Goal: Task Accomplishment & Management: Use online tool/utility

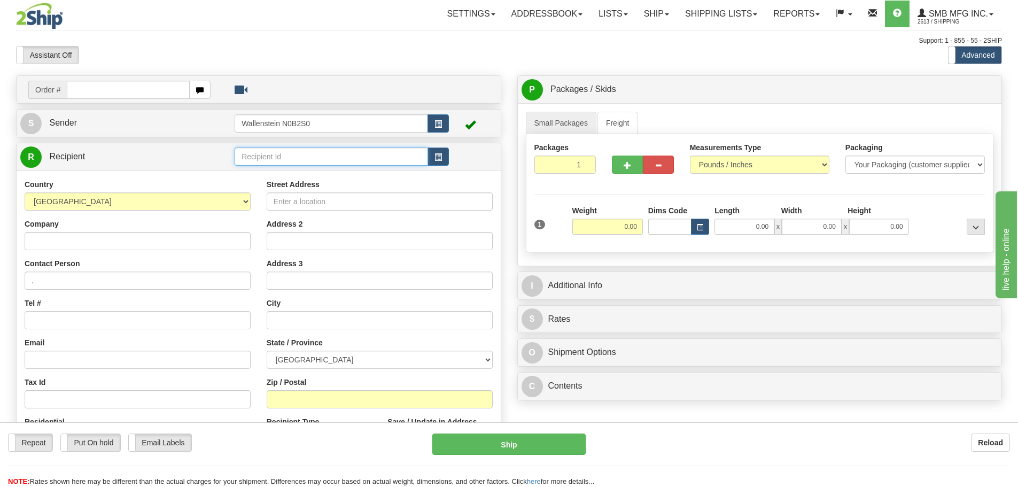
click at [307, 158] on input "text" at bounding box center [331, 156] width 193 height 18
click at [288, 190] on div "LUBE01" at bounding box center [329, 187] width 183 height 12
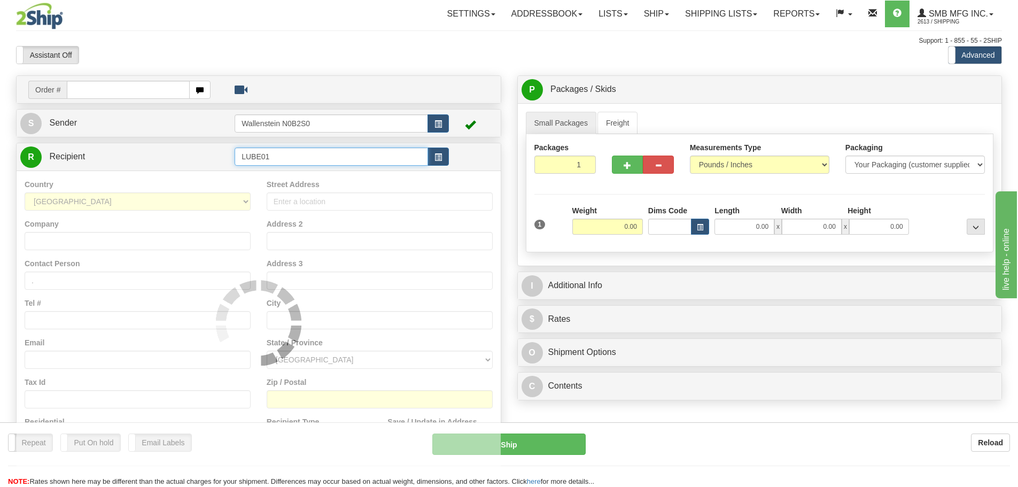
type input "LUBE01"
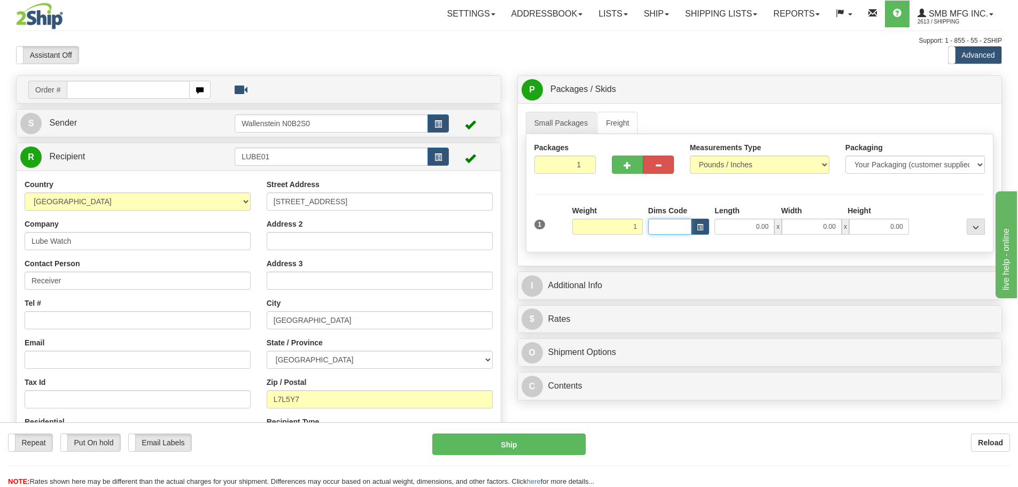
type input "1.00"
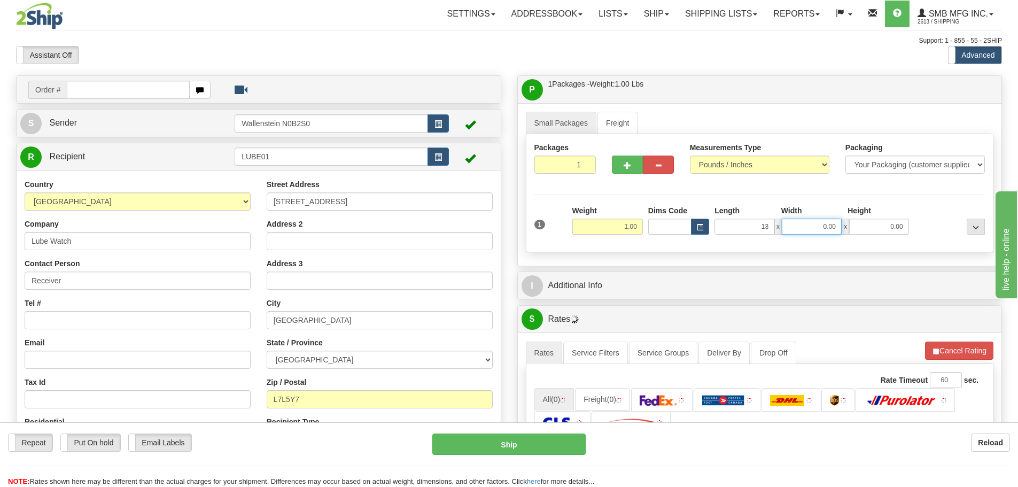
type input "13.00"
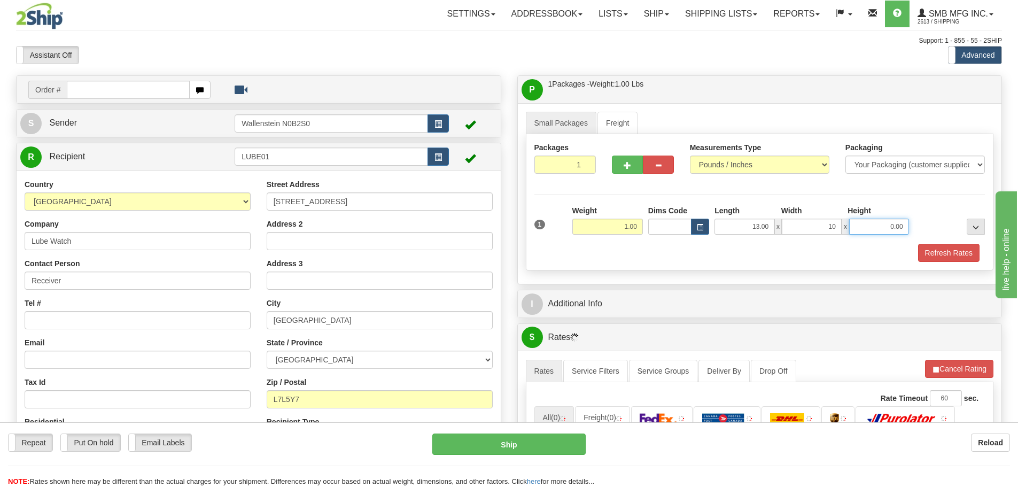
type input "10.00"
type input "4.00"
drag, startPoint x: 918, startPoint y: 253, endPoint x: 924, endPoint y: 254, distance: 6.0
click at [919, 253] on button "Refresh Rates" at bounding box center [948, 253] width 61 height 18
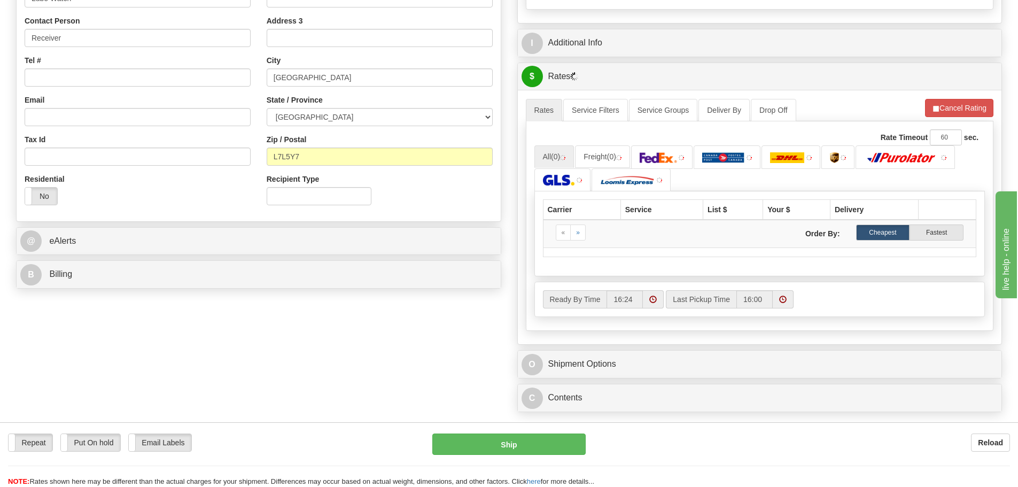
scroll to position [214, 0]
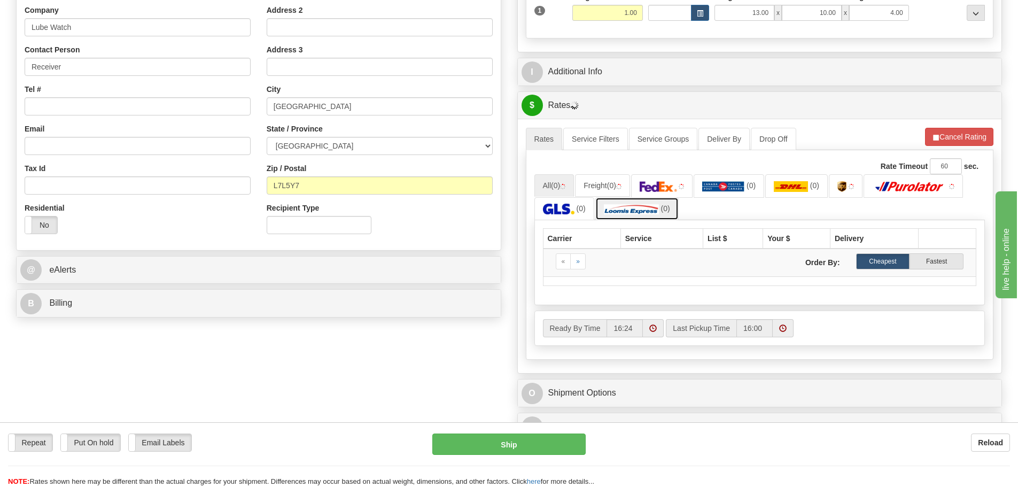
click at [667, 210] on span "(0)" at bounding box center [664, 208] width 9 height 9
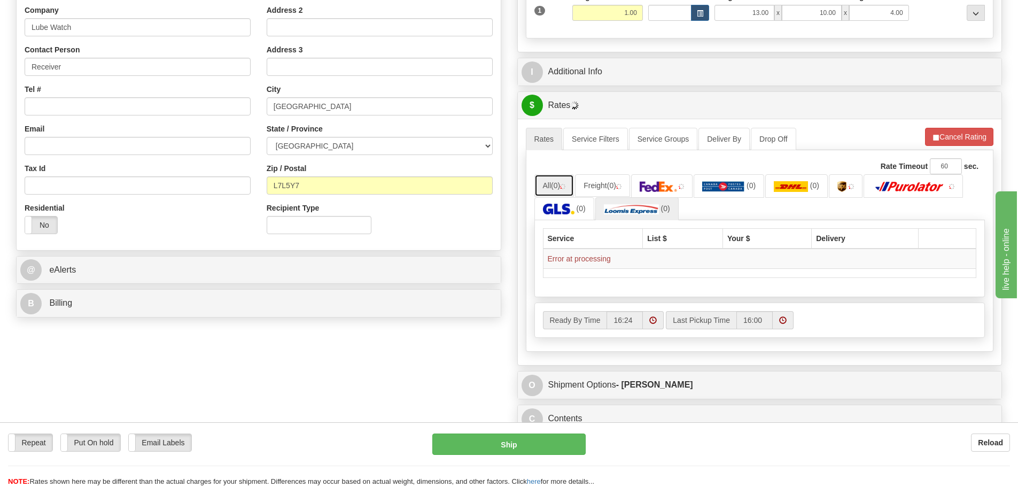
click at [560, 187] on span "(0)" at bounding box center [555, 185] width 9 height 9
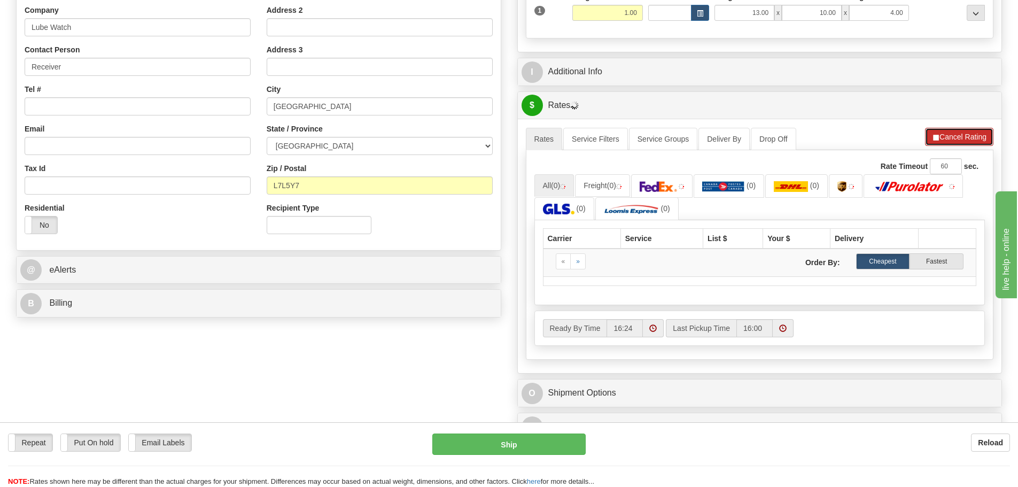
click at [950, 135] on button "Cancel Rating" at bounding box center [959, 137] width 68 height 18
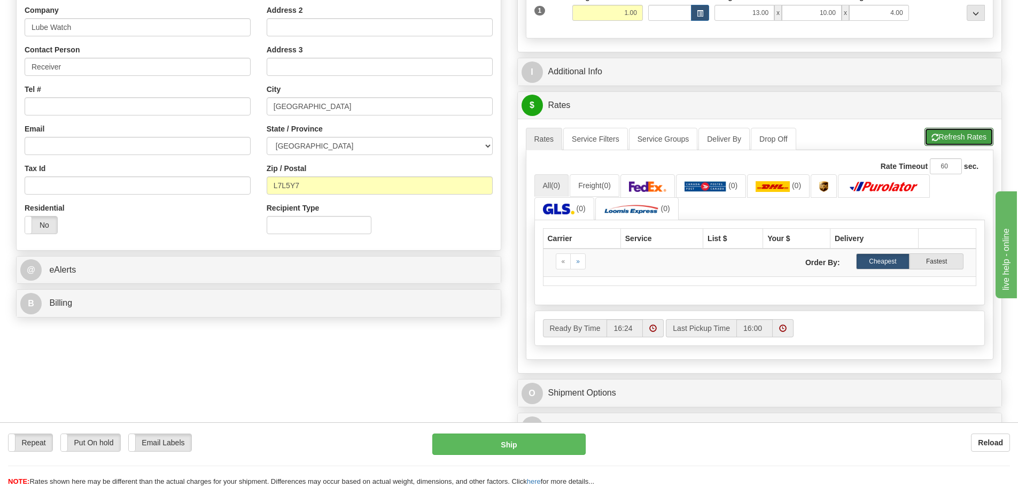
click at [950, 135] on button "Refresh Rates" at bounding box center [958, 137] width 69 height 18
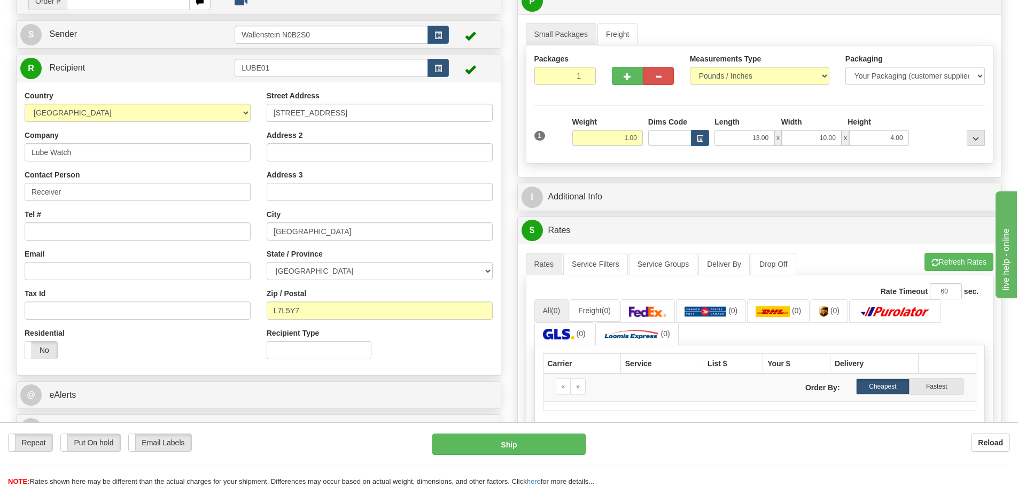
scroll to position [53, 0]
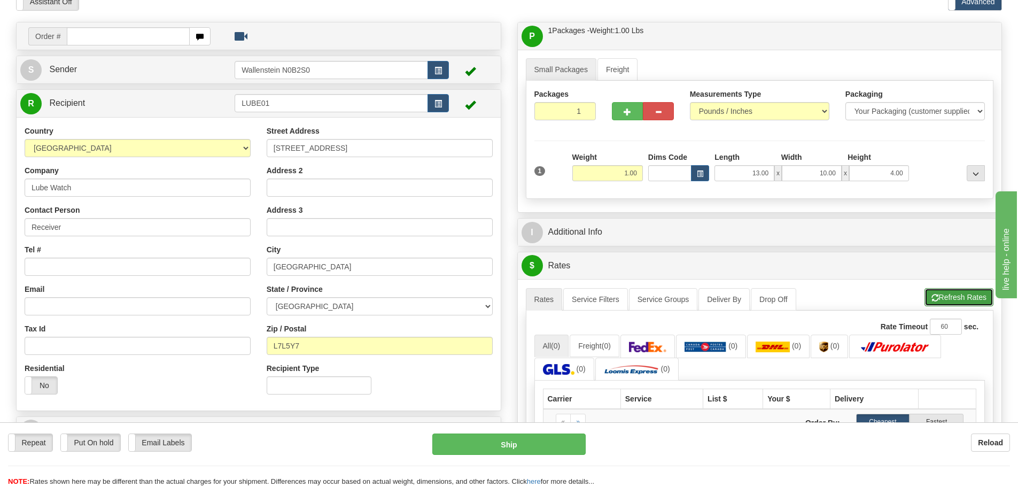
click at [966, 303] on button "Refresh Rates" at bounding box center [958, 297] width 69 height 18
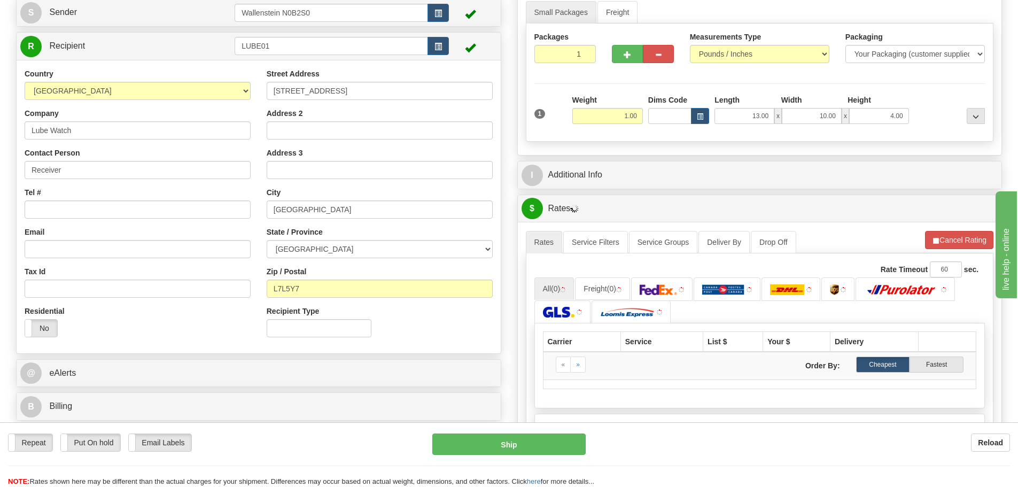
scroll to position [107, 0]
